Goal: Navigation & Orientation: Find specific page/section

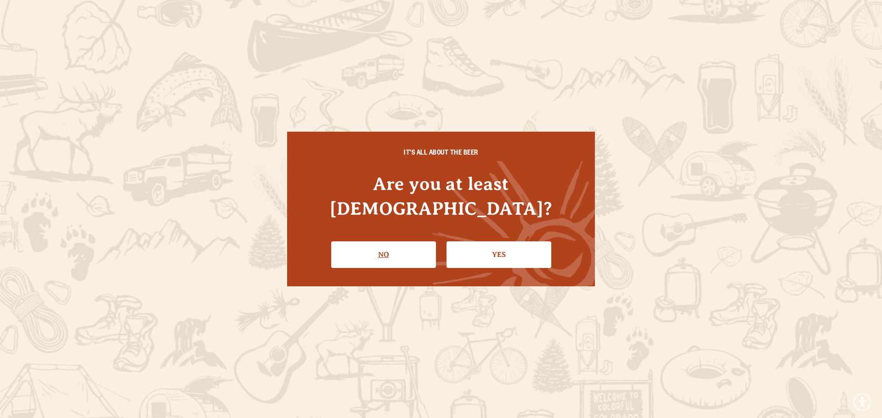
click at [389, 247] on link "No" at bounding box center [383, 255] width 105 height 27
click at [474, 253] on link "Yes" at bounding box center [498, 255] width 105 height 27
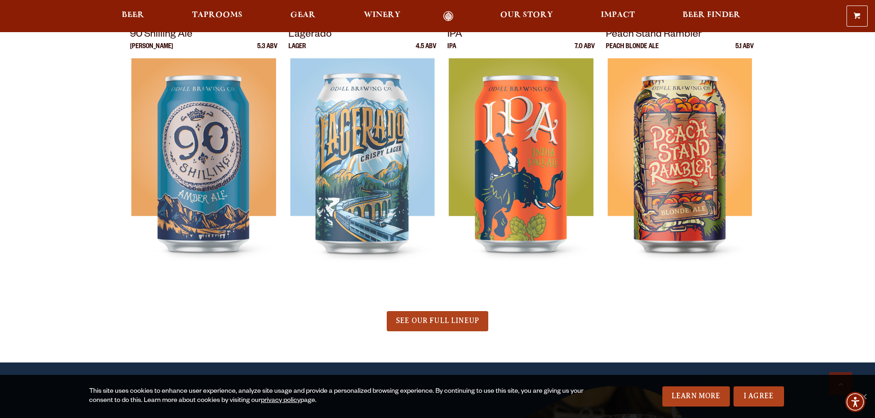
scroll to position [505, 0]
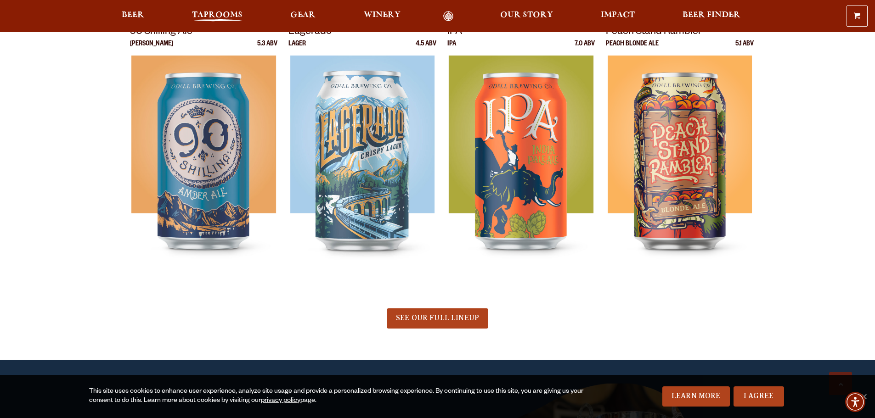
click at [238, 12] on span "Taprooms" at bounding box center [217, 14] width 51 height 7
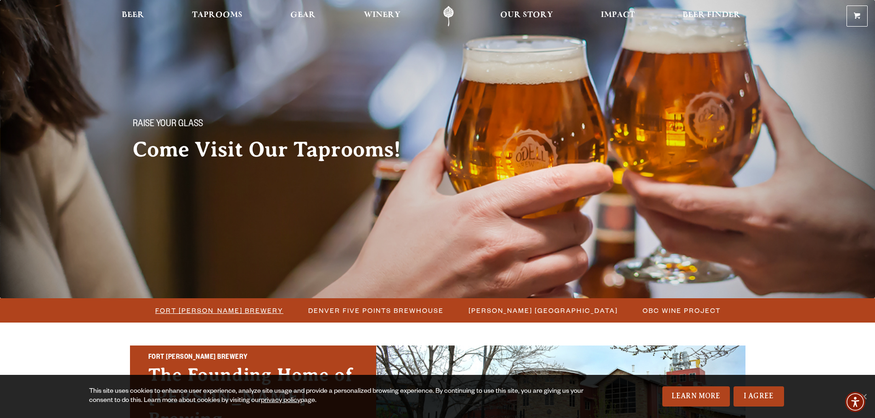
click at [248, 311] on span "Fort [PERSON_NAME] Brewery" at bounding box center [219, 310] width 128 height 13
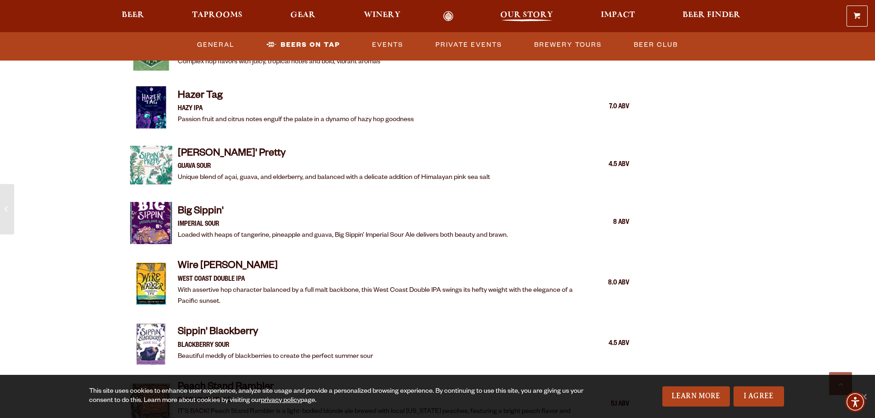
scroll to position [1424, 0]
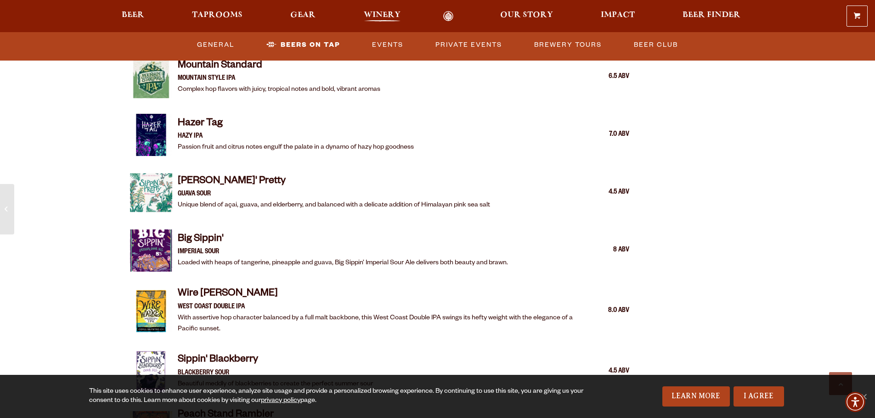
click at [374, 11] on span "Winery" at bounding box center [382, 14] width 37 height 7
